Goal: Task Accomplishment & Management: Manage account settings

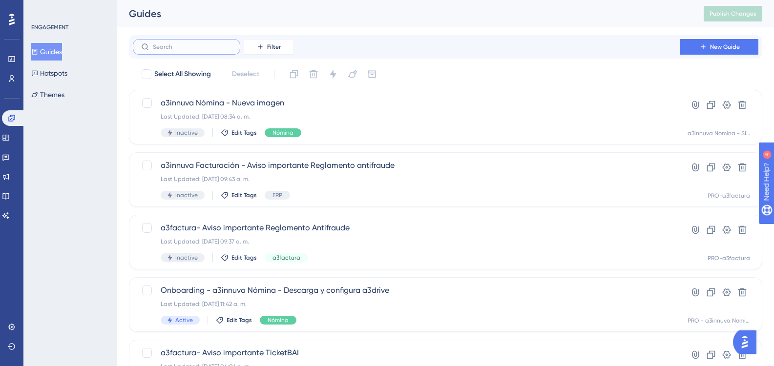
click at [165, 45] on input "text" at bounding box center [192, 46] width 79 height 7
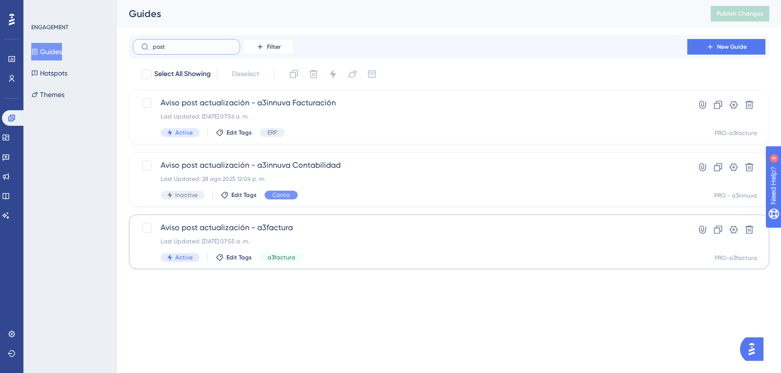
type input "post"
click at [247, 227] on span "Aviso post actualización - a3factura" at bounding box center [410, 228] width 499 height 12
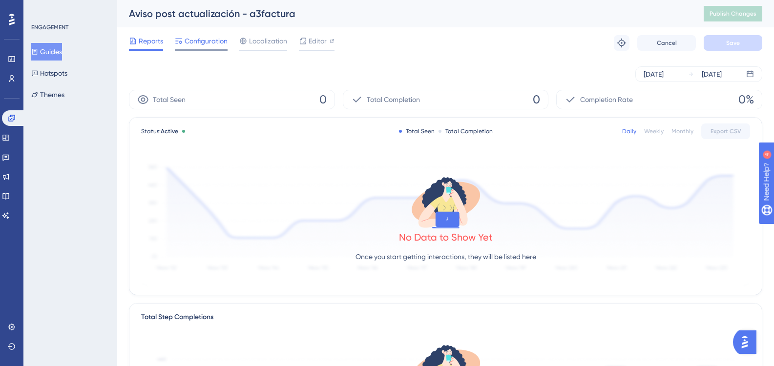
click at [211, 36] on span "Configuration" at bounding box center [205, 41] width 43 height 12
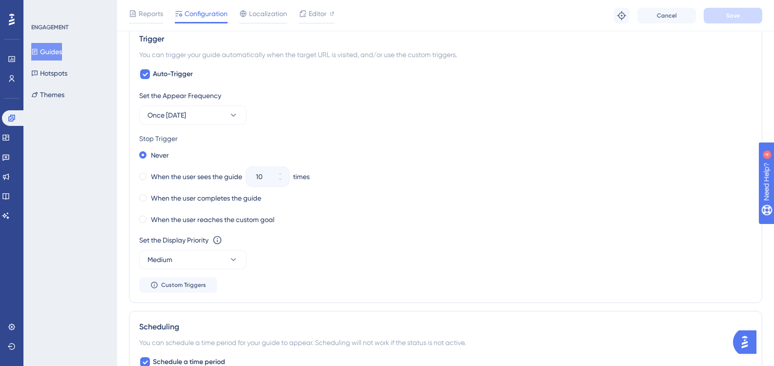
scroll to position [488, 0]
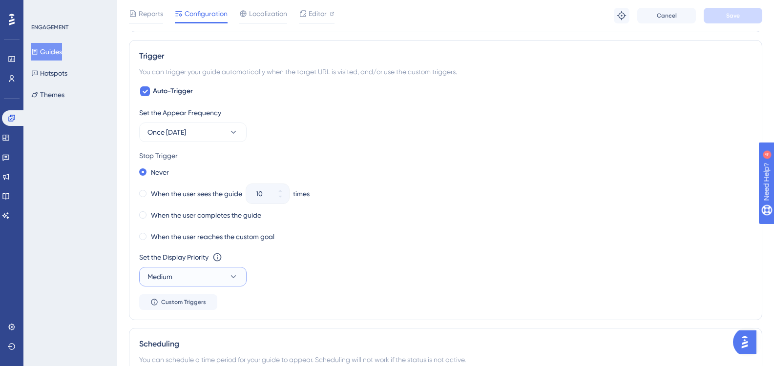
click at [232, 277] on icon at bounding box center [233, 276] width 5 height 3
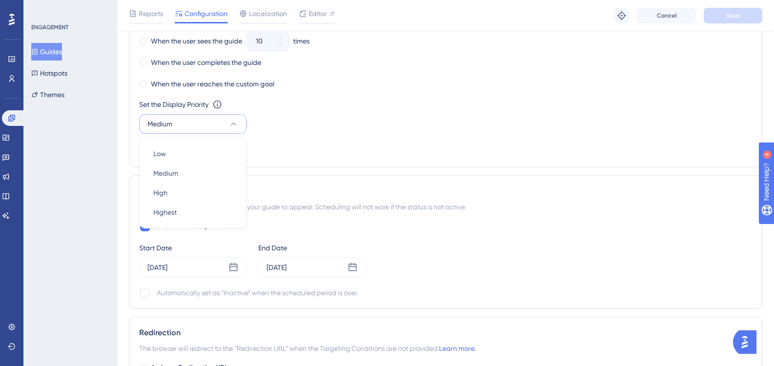
click at [339, 142] on div "Set the Appear Frequency Once in 1 day Stop Trigger Never When the user sees th…" at bounding box center [445, 55] width 613 height 203
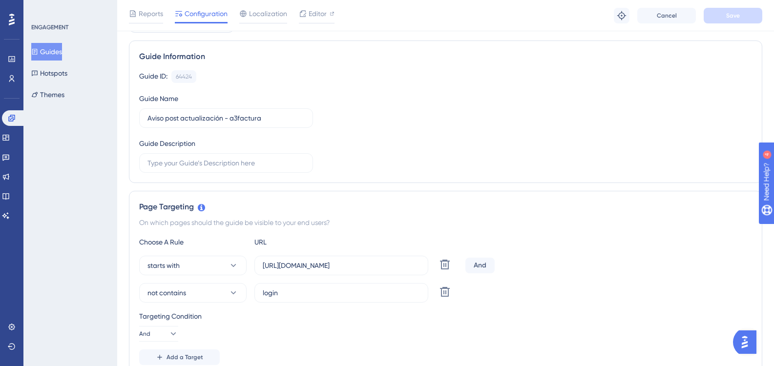
scroll to position [0, 0]
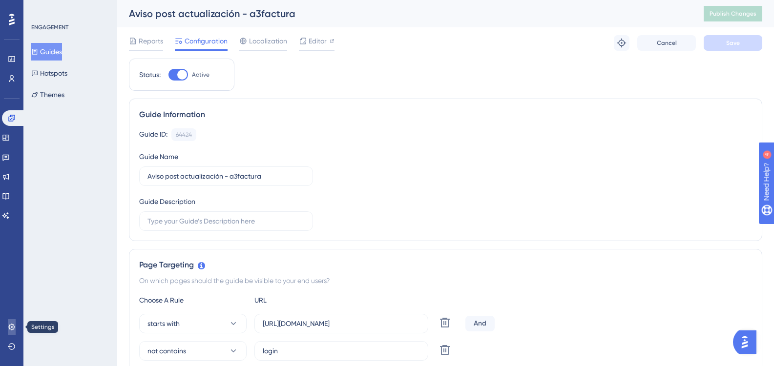
click at [11, 328] on icon at bounding box center [12, 327] width 8 height 8
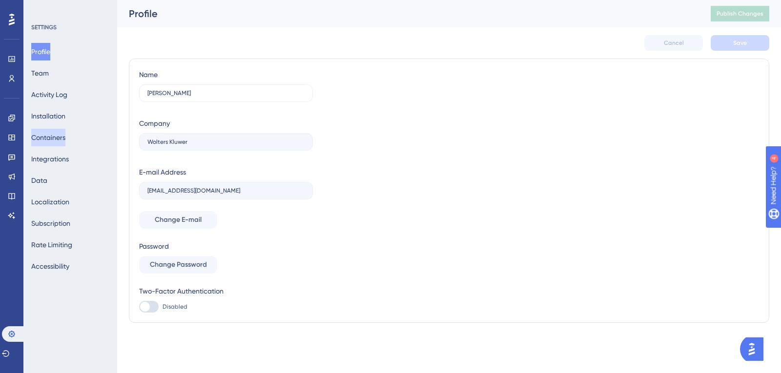
click at [65, 140] on button "Containers" at bounding box center [48, 138] width 34 height 18
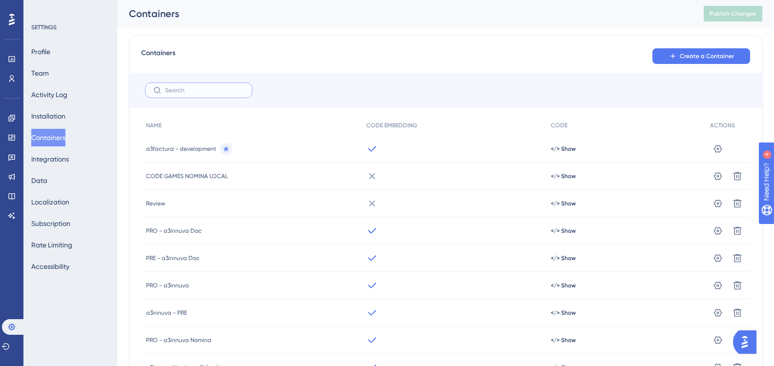
click at [204, 91] on input "text" at bounding box center [204, 90] width 79 height 7
click at [203, 91] on input "text" at bounding box center [204, 90] width 79 height 7
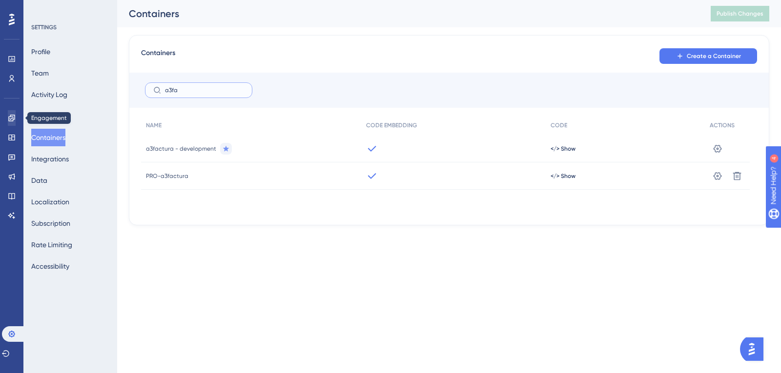
type input "a3fa"
click at [14, 120] on icon at bounding box center [12, 118] width 8 height 8
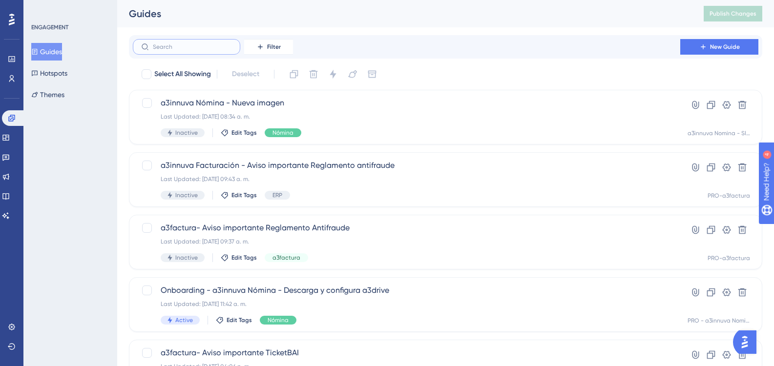
click at [200, 49] on input "text" at bounding box center [192, 46] width 79 height 7
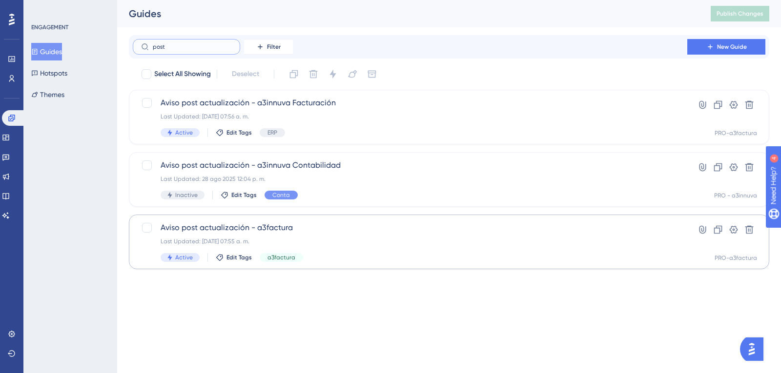
type input "post"
click at [281, 233] on span "Aviso post actualización - a3factura" at bounding box center [410, 228] width 499 height 12
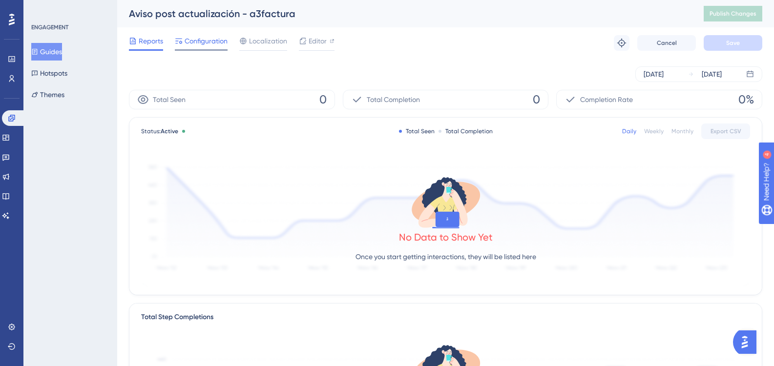
click at [208, 45] on span "Configuration" at bounding box center [205, 41] width 43 height 12
